Goal: Task Accomplishment & Management: Use online tool/utility

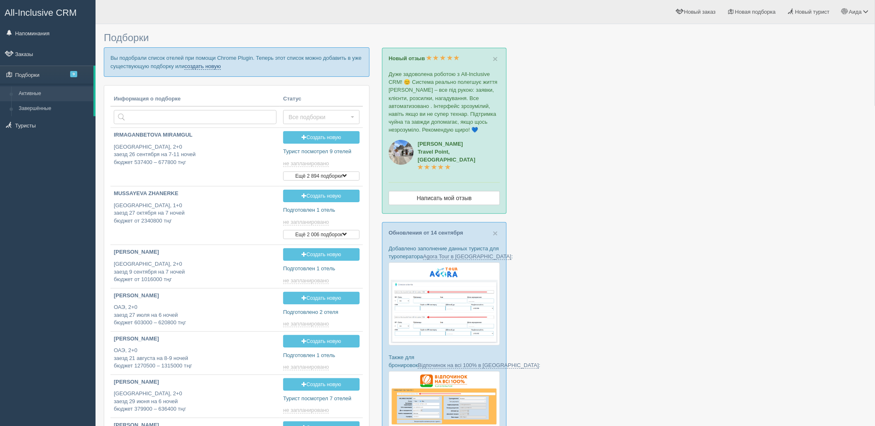
click at [210, 66] on link "создать новую" at bounding box center [202, 66] width 37 height 7
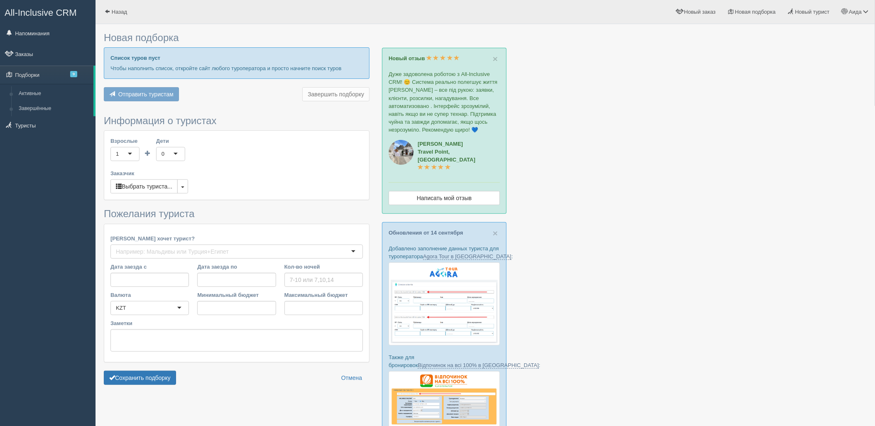
type input "6"
type input "2146100"
type input "2854200"
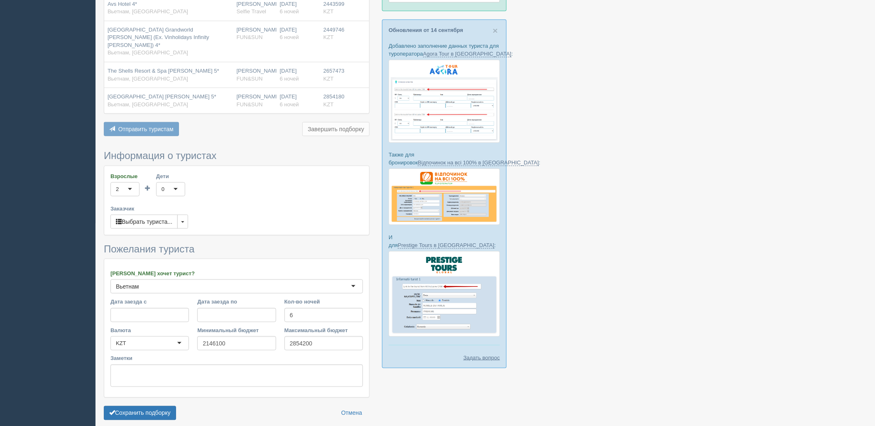
scroll to position [231, 0]
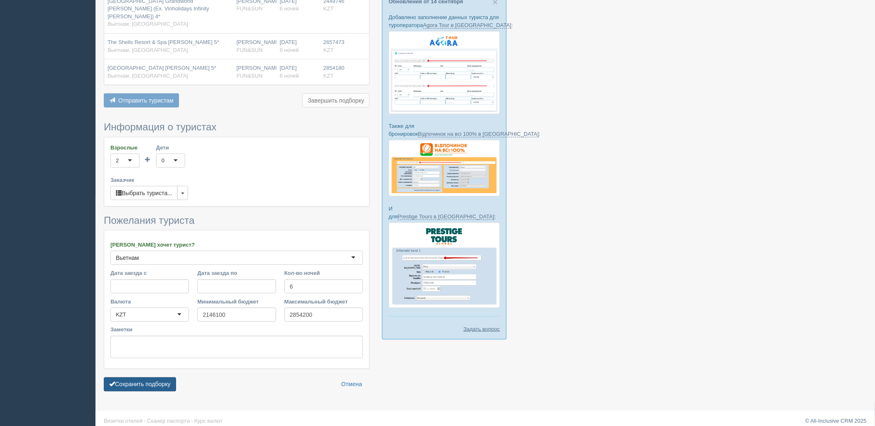
click at [174, 383] on button "Сохранить подборку" at bounding box center [140, 385] width 72 height 14
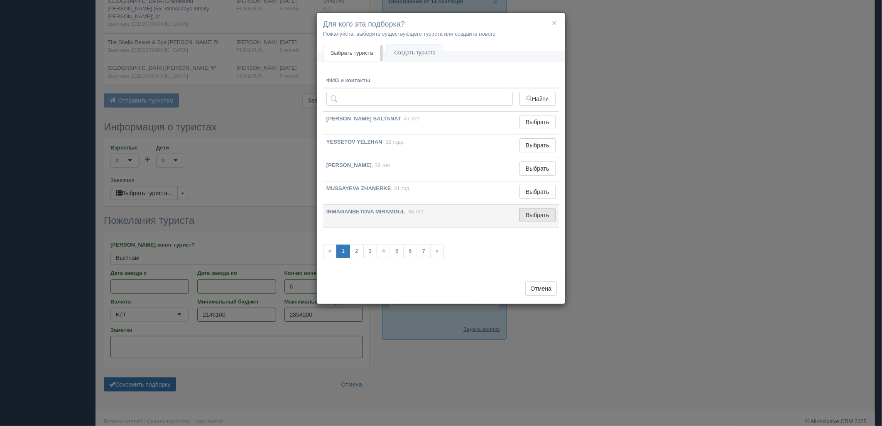
click at [524, 219] on button "Выбрать" at bounding box center [538, 215] width 36 height 14
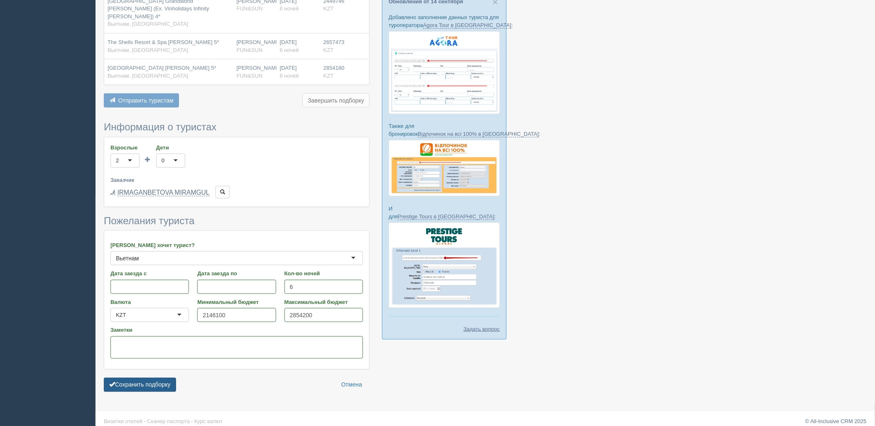
click at [174, 378] on button "Сохранить подборку" at bounding box center [140, 385] width 72 height 14
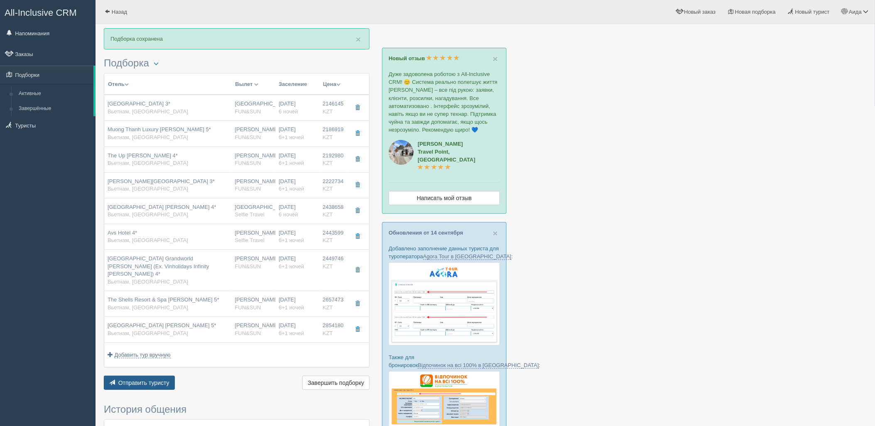
click at [159, 380] on span "Отправить туристу" at bounding box center [143, 383] width 51 height 7
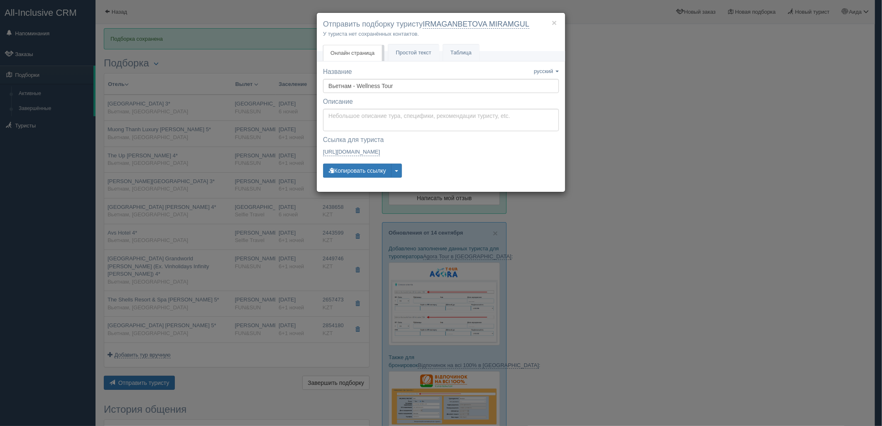
drag, startPoint x: 362, startPoint y: 172, endPoint x: 326, endPoint y: 220, distance: 59.6
click at [360, 184] on div "Название Название сохранено русский english eesti latviešu polski українська ру…" at bounding box center [441, 126] width 236 height 118
click at [360, 172] on button "Копировать ссылку" at bounding box center [357, 171] width 69 height 14
